Goal: Find specific page/section: Find specific page/section

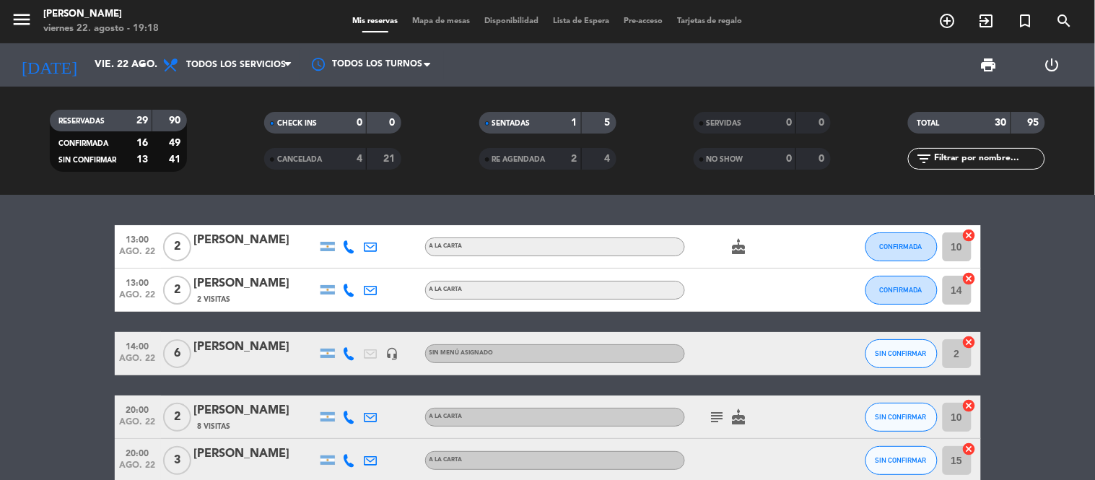
click at [320, 157] on span "CANCELADA" at bounding box center [299, 159] width 45 height 7
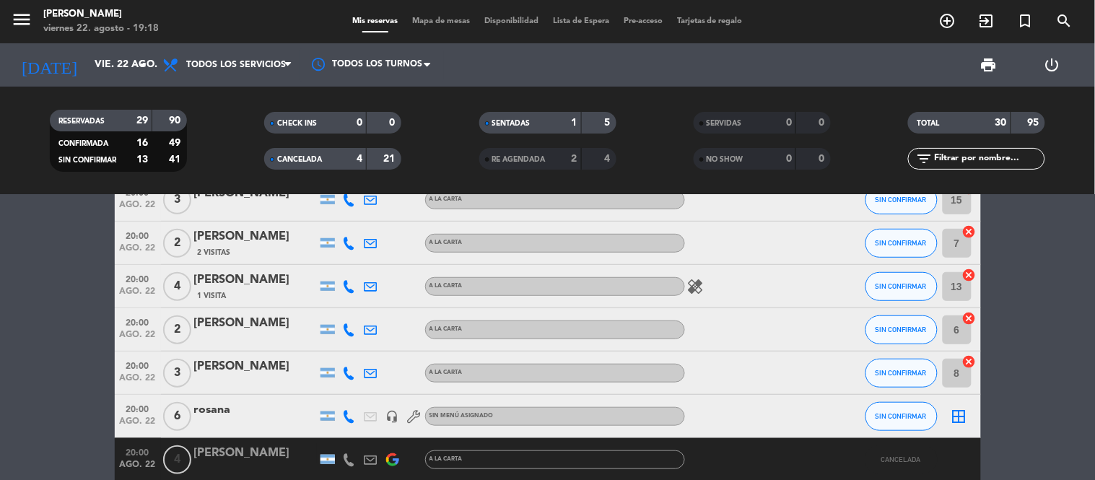
scroll to position [320, 0]
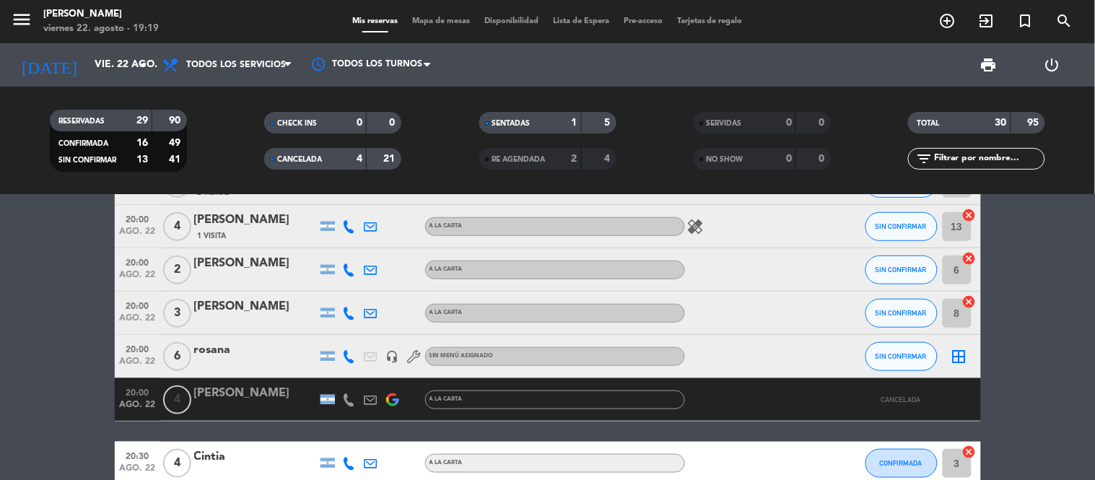
click at [349, 398] on icon at bounding box center [349, 399] width 13 height 13
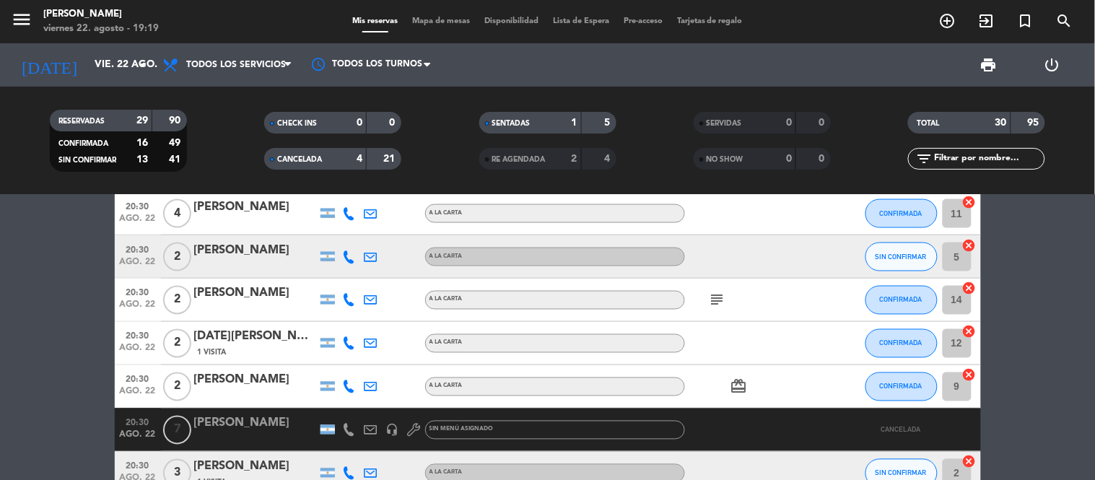
scroll to position [641, 0]
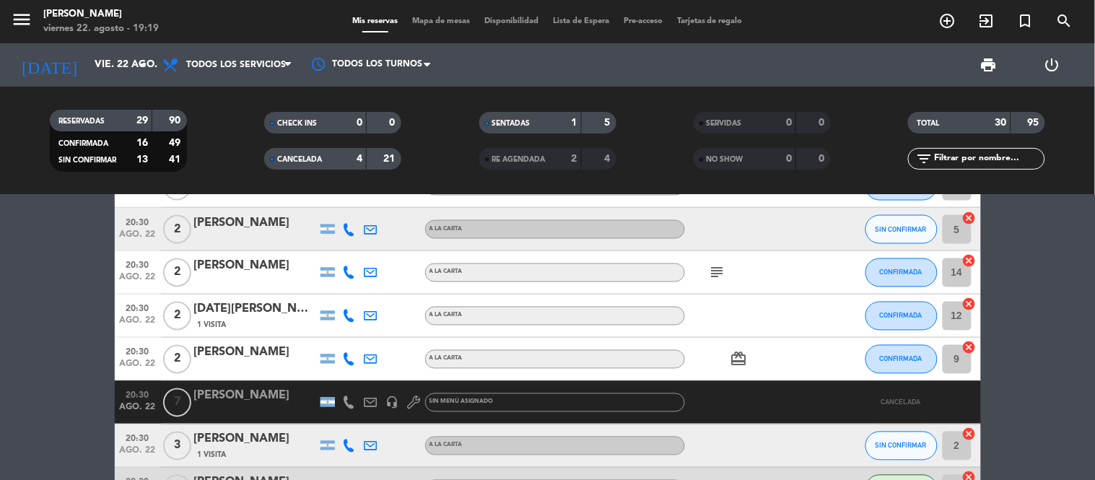
click at [343, 391] on div at bounding box center [349, 402] width 22 height 43
click at [350, 398] on icon at bounding box center [349, 402] width 13 height 13
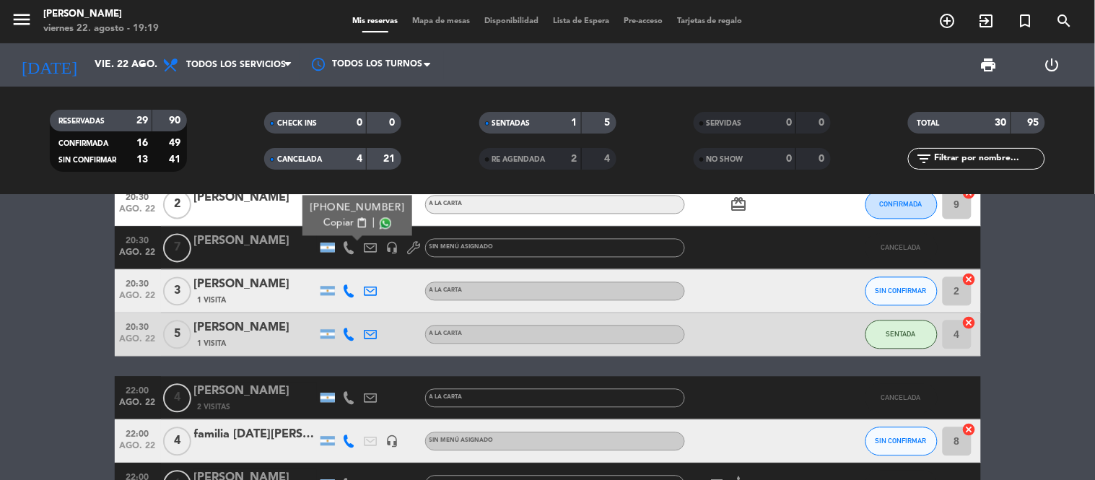
scroll to position [802, 0]
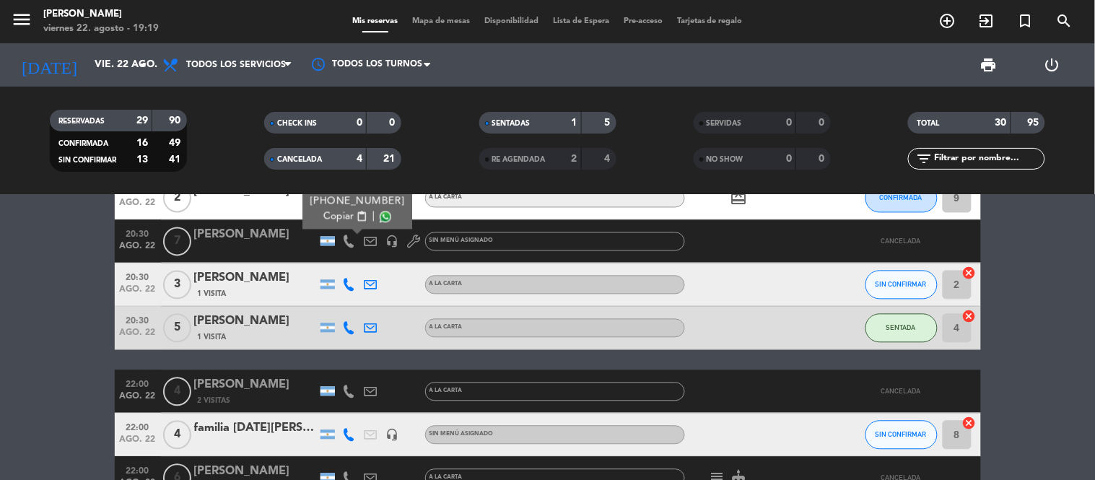
click at [347, 394] on icon at bounding box center [349, 391] width 13 height 13
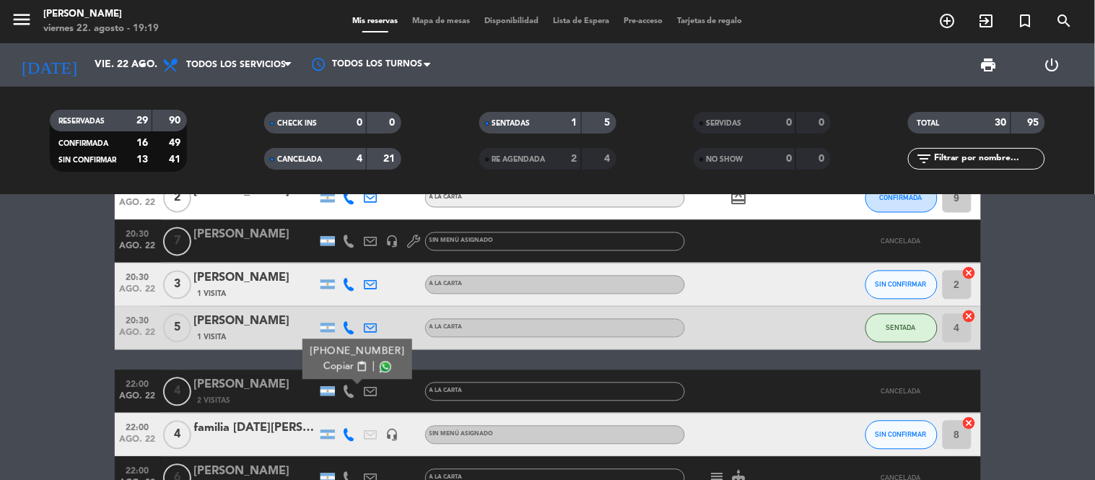
scroll to position [882, 0]
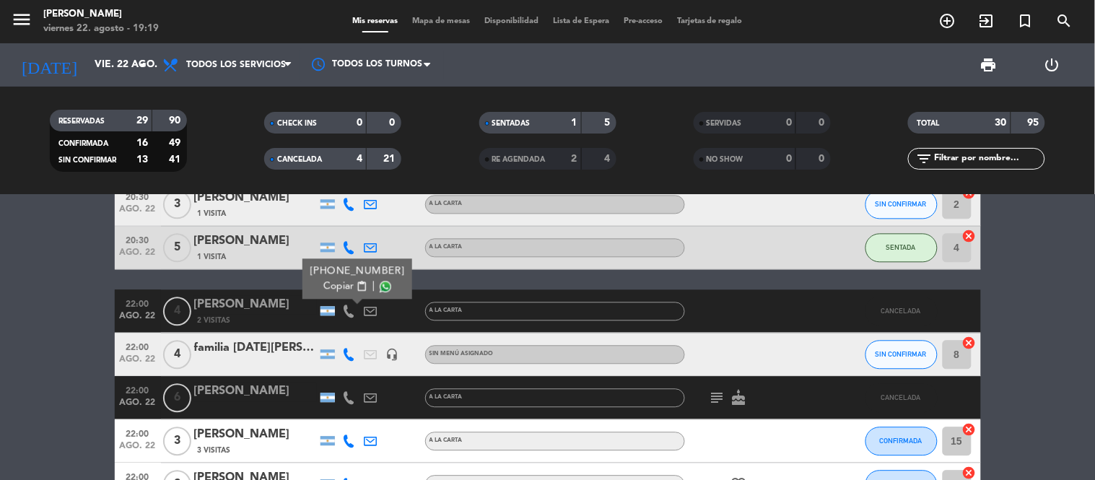
click at [341, 388] on div at bounding box center [349, 398] width 22 height 43
click at [349, 397] on icon at bounding box center [349, 398] width 13 height 13
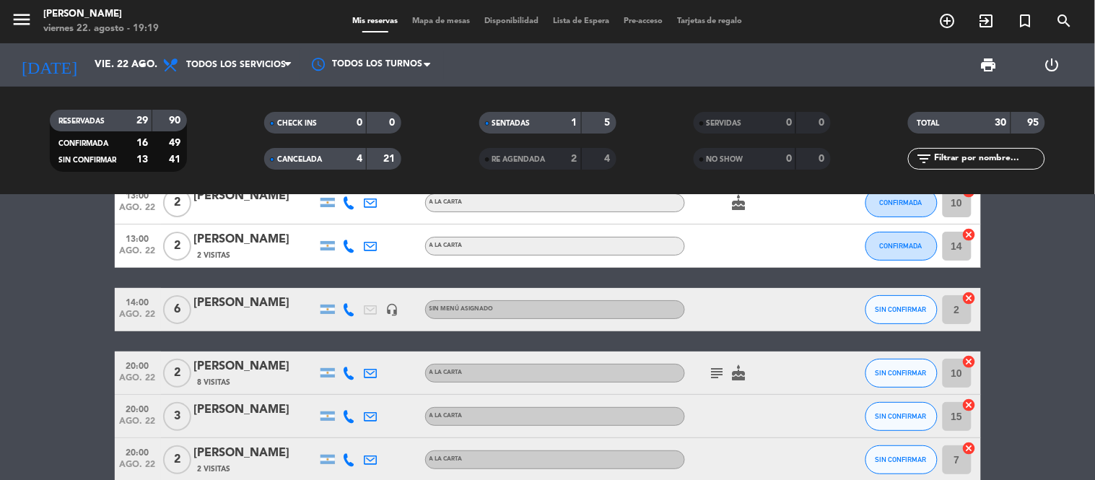
scroll to position [0, 0]
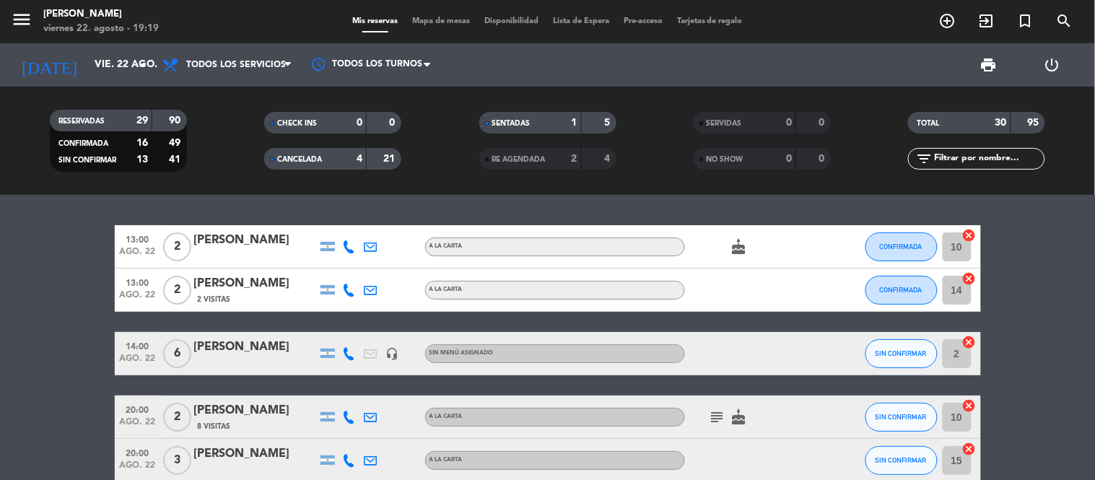
click at [341, 351] on div at bounding box center [349, 353] width 22 height 43
click at [348, 355] on icon at bounding box center [349, 353] width 13 height 13
